Goal: Task Accomplishment & Management: Manage account settings

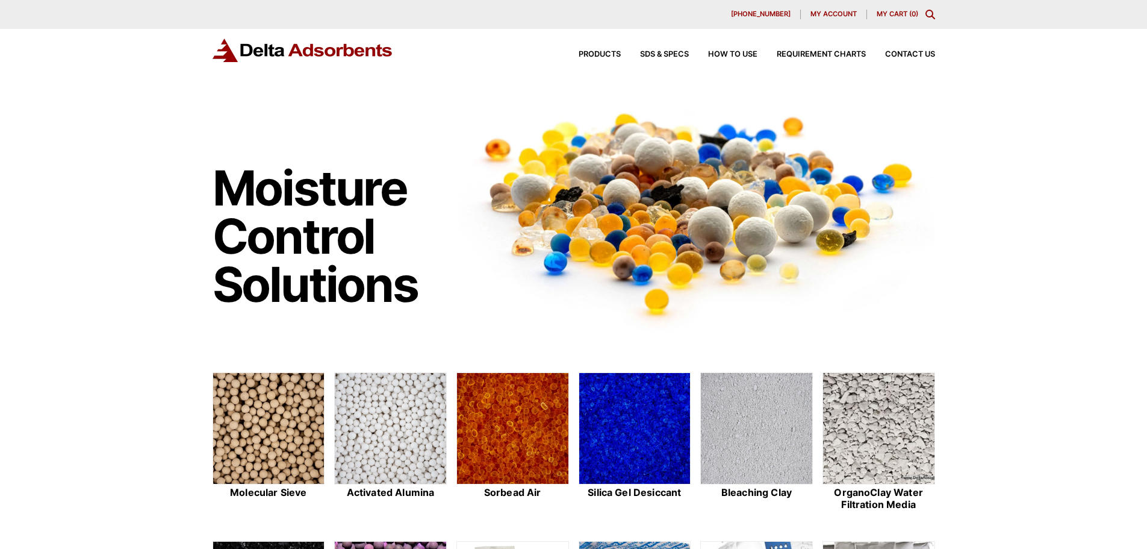
click at [828, 17] on span "My account" at bounding box center [833, 14] width 46 height 7
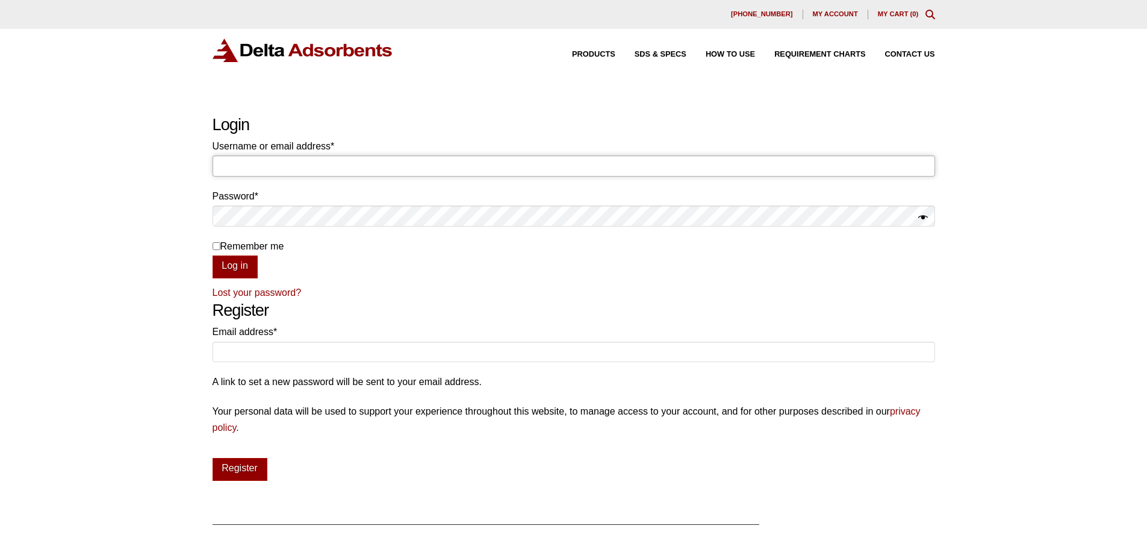
click at [452, 166] on input "Username or email address * Required" at bounding box center [574, 165] width 723 height 20
type input "[EMAIL_ADDRESS][DOMAIN_NAME]"
click at [213, 255] on button "Log in" at bounding box center [235, 266] width 45 height 23
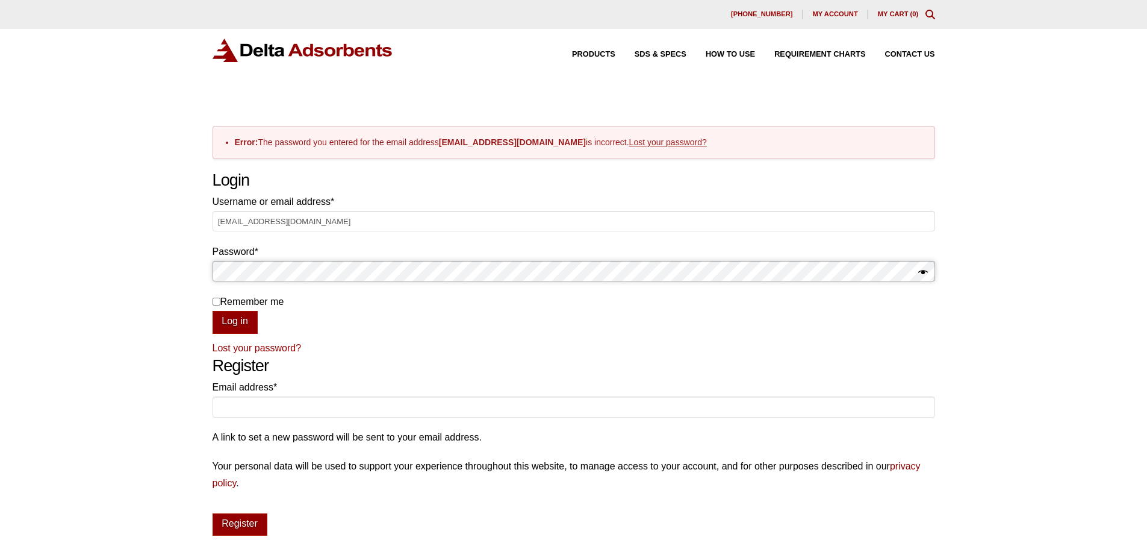
click at [213, 311] on button "Log in" at bounding box center [235, 322] width 45 height 23
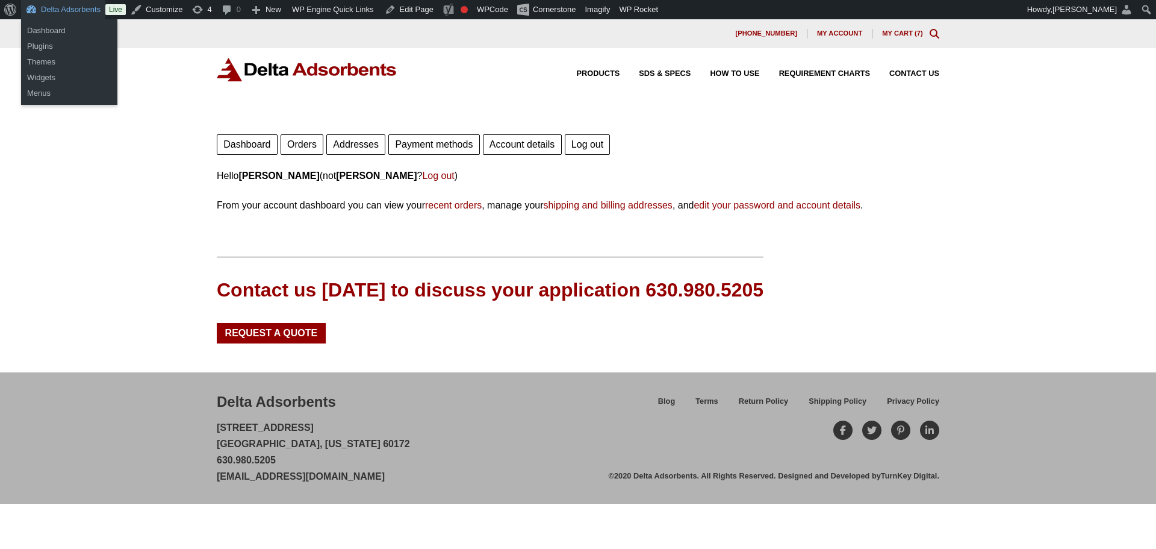
click at [67, 13] on link "Delta Adsorbents" at bounding box center [63, 9] width 84 height 19
